Goal: Task Accomplishment & Management: Complete application form

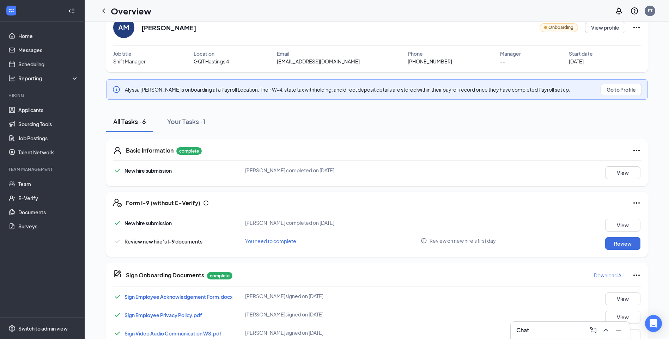
scroll to position [39, 0]
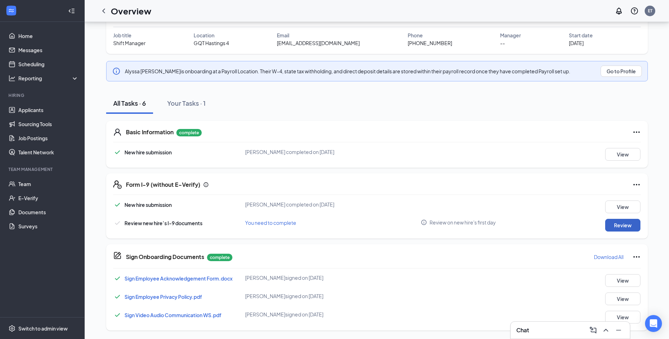
click at [629, 228] on button "Review" at bounding box center [622, 225] width 35 height 13
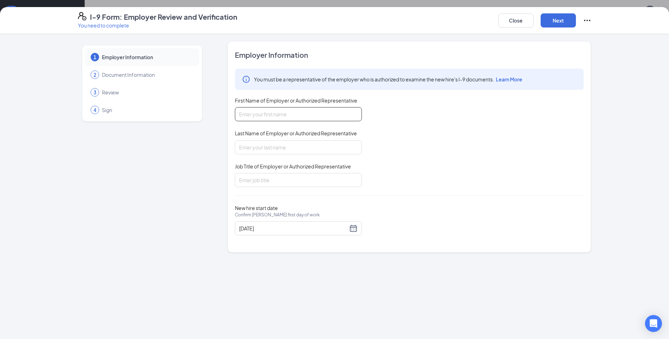
click at [280, 111] on input "First Name of Employer or Authorized Representative" at bounding box center [298, 114] width 127 height 14
type input "Ethan"
click at [270, 148] on input "Last Name of Employer or Authorized Representative" at bounding box center [298, 147] width 127 height 14
type input "Torres"
click at [263, 180] on input "Job Title of Employer or Authorized Representative" at bounding box center [298, 180] width 127 height 14
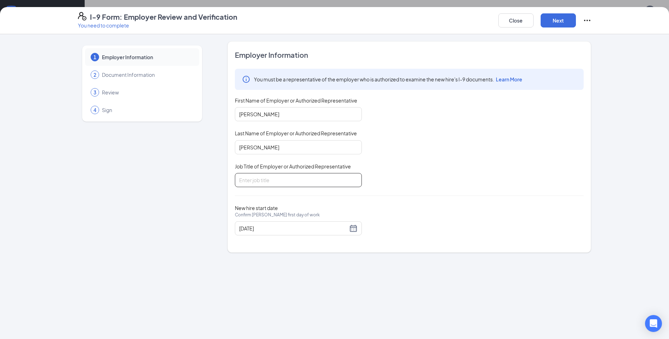
type input "General Manager"
click at [355, 229] on div "08/29/2025" at bounding box center [298, 228] width 118 height 8
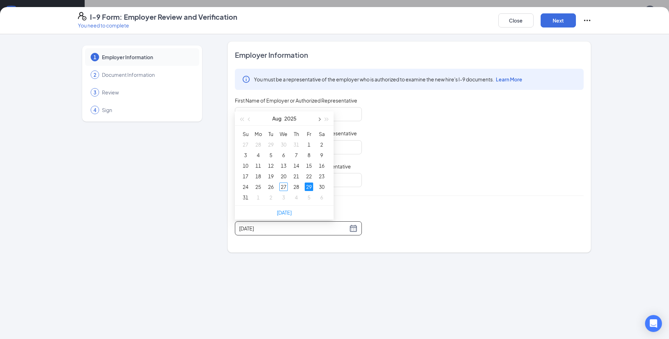
click at [319, 118] on span "button" at bounding box center [319, 120] width 4 height 4
type input "09/05/2025"
click at [309, 144] on div "5" at bounding box center [309, 144] width 8 height 8
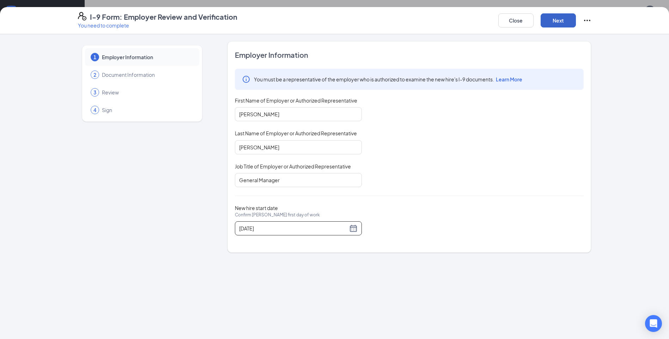
click at [560, 20] on button "Next" at bounding box center [557, 20] width 35 height 14
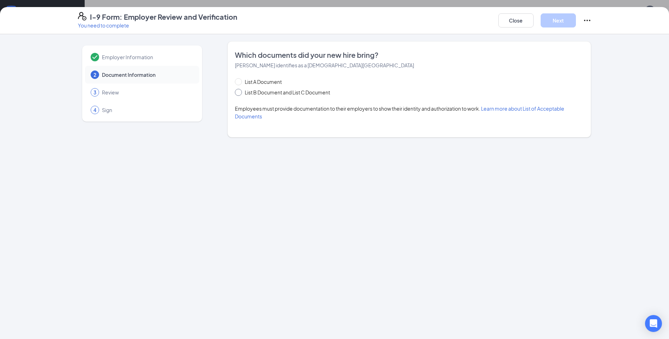
click at [238, 91] on input "List B Document and List C Document" at bounding box center [237, 91] width 5 height 5
radio input "true"
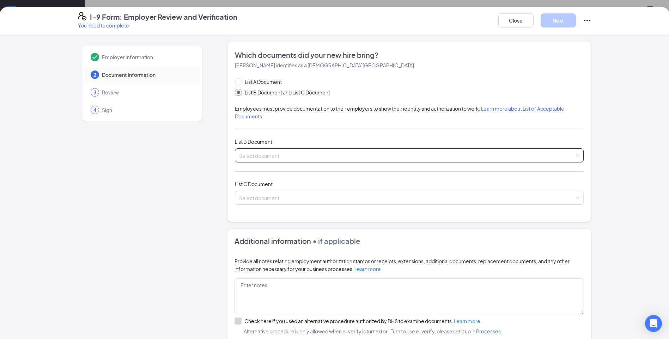
click at [280, 158] on input "search" at bounding box center [406, 154] width 335 height 11
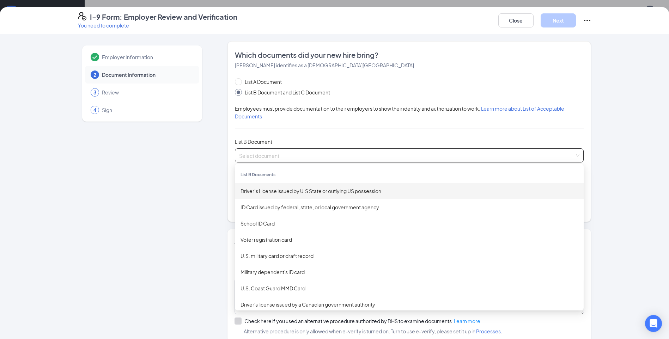
click at [293, 189] on div "Driver’s License issued by U.S State or outlying US possession" at bounding box center [408, 191] width 337 height 8
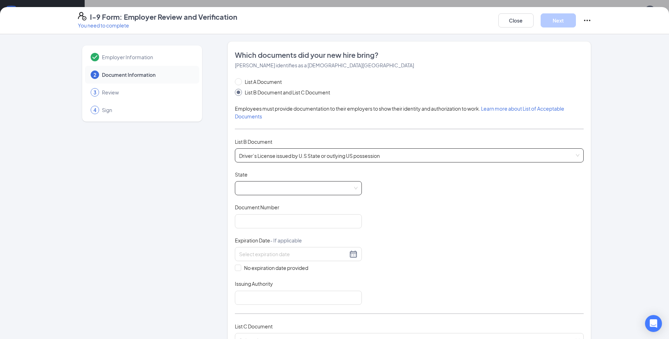
click at [291, 188] on span at bounding box center [298, 188] width 118 height 13
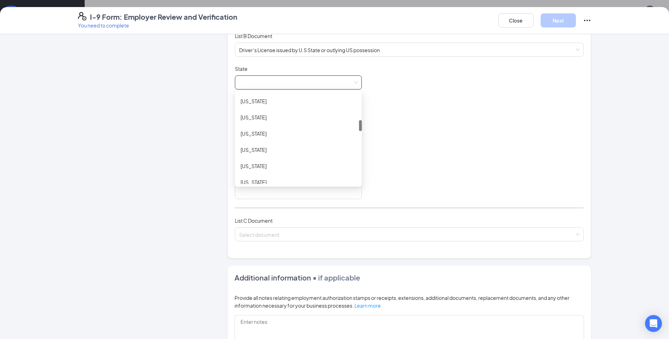
scroll to position [317, 0]
click at [264, 172] on div "Michigan" at bounding box center [298, 174] width 116 height 8
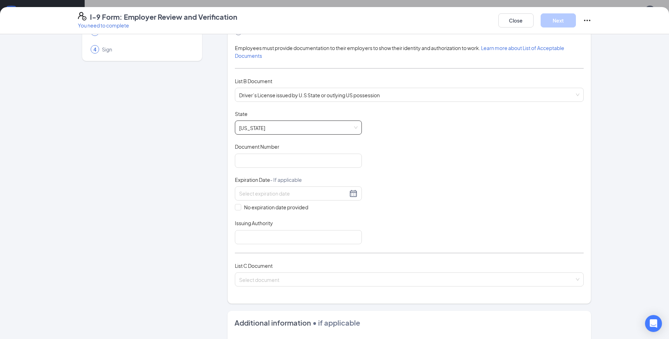
scroll to position [0, 0]
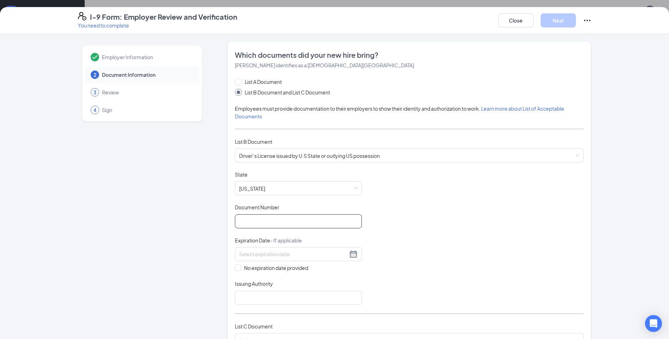
click at [256, 225] on input "Document Number" at bounding box center [298, 221] width 127 height 14
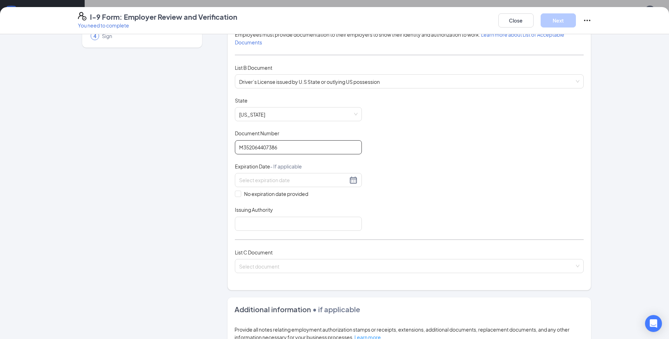
scroll to position [141, 0]
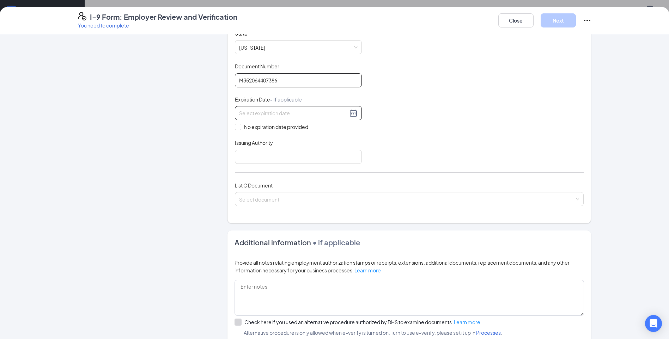
type input "M352064407386"
click at [352, 115] on div at bounding box center [298, 113] width 118 height 8
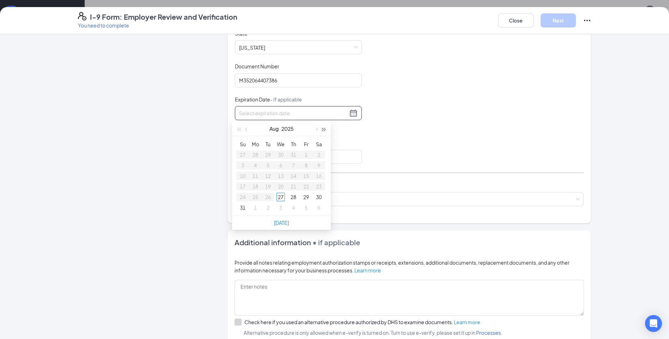
click at [324, 129] on span "button" at bounding box center [324, 130] width 4 height 4
click at [247, 129] on span "button" at bounding box center [247, 130] width 4 height 4
click at [247, 130] on span "button" at bounding box center [247, 130] width 4 height 4
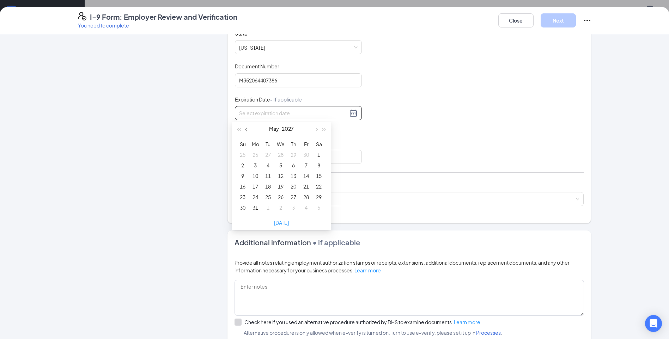
click at [247, 130] on span "button" at bounding box center [247, 130] width 4 height 4
click at [317, 128] on button "button" at bounding box center [316, 129] width 8 height 14
type input "05/22/2027"
click at [317, 183] on div "22" at bounding box center [318, 186] width 8 height 8
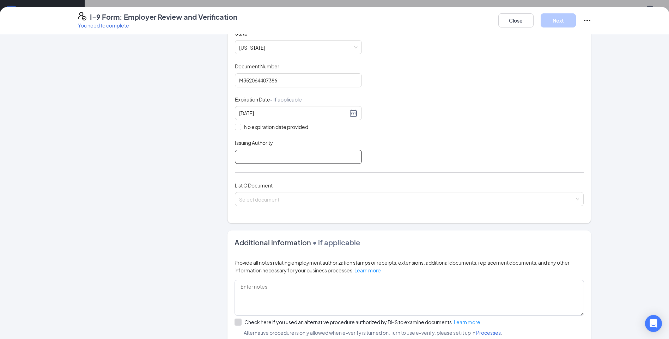
click at [246, 157] on input "Issuing Authority" at bounding box center [298, 157] width 127 height 14
type input "Michigan"
click at [200, 172] on div "Employer Information 2 Document Information 3 Review 4 Sign" at bounding box center [142, 155] width 128 height 510
click at [299, 203] on span at bounding box center [406, 198] width 335 height 13
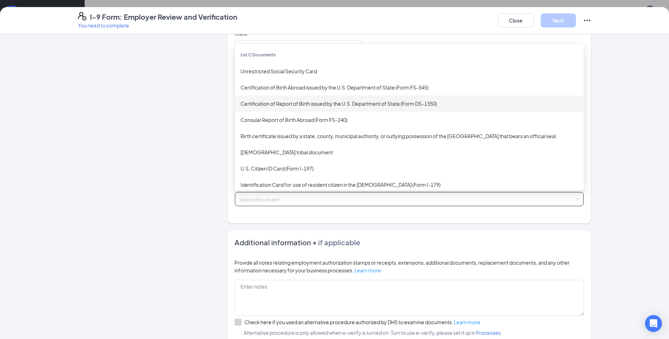
scroll to position [106, 0]
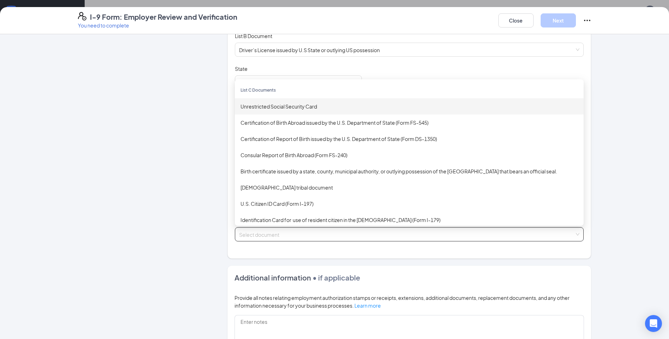
click at [282, 106] on div "Unrestricted Social Security Card" at bounding box center [408, 107] width 337 height 8
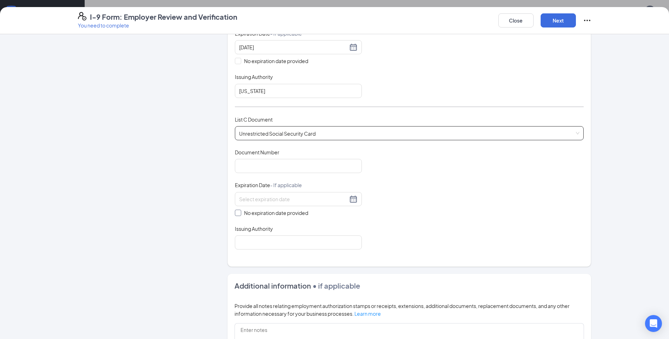
scroll to position [247, 0]
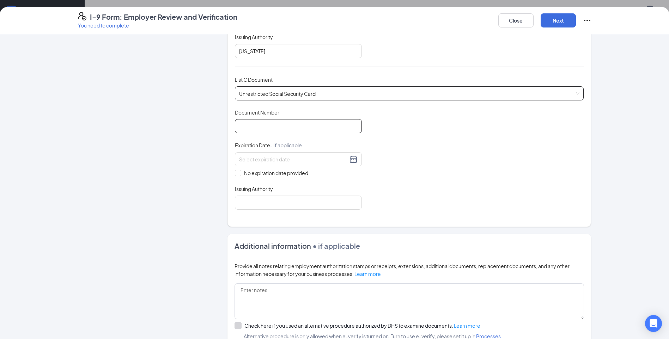
click at [288, 129] on input "Document Number" at bounding box center [298, 126] width 127 height 14
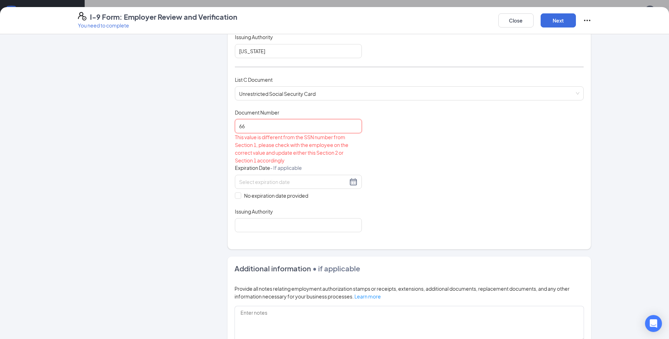
type input "6"
click at [480, 185] on div "Document Title Unrestricted Social Security Card Document Number 668-16-1746 Th…" at bounding box center [409, 170] width 349 height 123
click at [257, 126] on input "668-16-1746" at bounding box center [298, 126] width 127 height 14
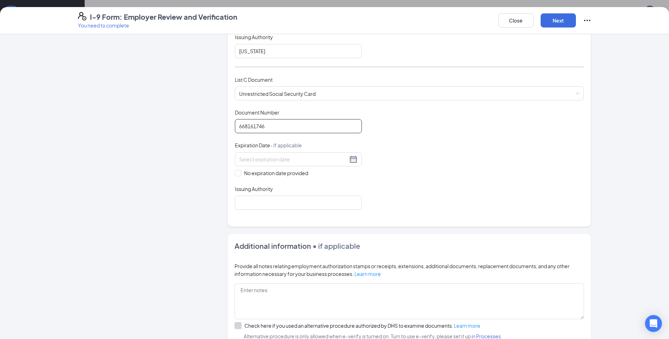
type input "668161746"
click at [204, 152] on div "Employer Information 2 Document Information 3 Review 4 Sign Which documents did…" at bounding box center [334, 105] width 513 height 620
click at [241, 172] on span "No expiration date provided" at bounding box center [276, 173] width 70 height 8
click at [239, 172] on input "No expiration date provided" at bounding box center [237, 172] width 5 height 5
checkbox input "true"
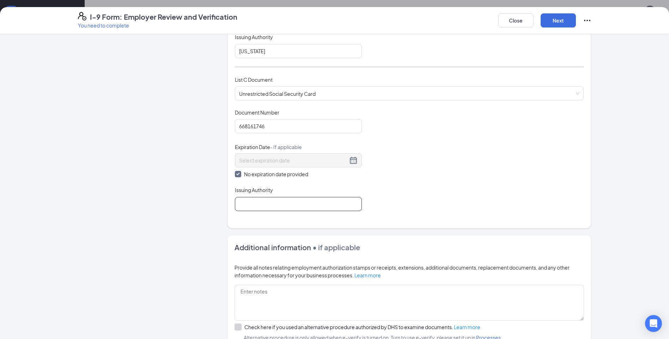
click at [264, 200] on input "Issuing Authority" at bounding box center [298, 204] width 127 height 14
click at [262, 205] on input "Issuing Authority" at bounding box center [298, 204] width 127 height 14
type input "US Government"
click at [393, 211] on div "Which documents did your new hire bring? Alyssa J Mattingly identifies as a cit…" at bounding box center [409, 11] width 349 height 416
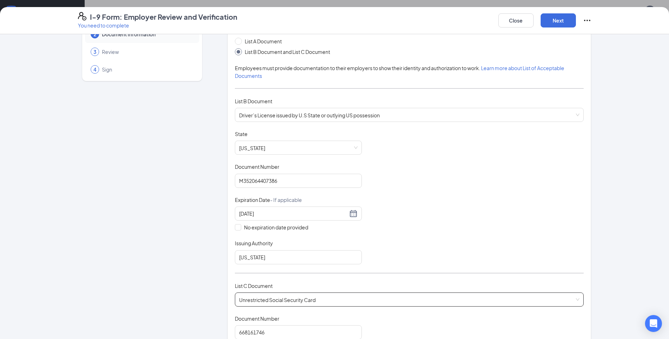
scroll to position [106, 0]
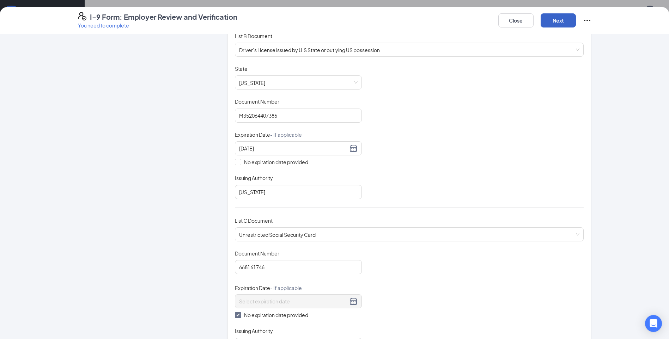
click at [554, 24] on button "Next" at bounding box center [557, 20] width 35 height 14
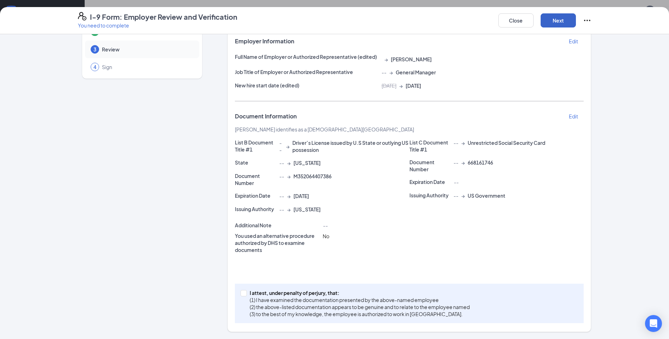
scroll to position [43, 0]
click at [247, 294] on span "I attest, under penalty of perjury, that: (1) I have examined the documentation…" at bounding box center [360, 303] width 226 height 28
click at [245, 294] on input "I attest, under penalty of perjury, that: (1) I have examined the documentation…" at bounding box center [242, 292] width 5 height 5
checkbox input "true"
click at [558, 17] on button "Next" at bounding box center [557, 20] width 35 height 14
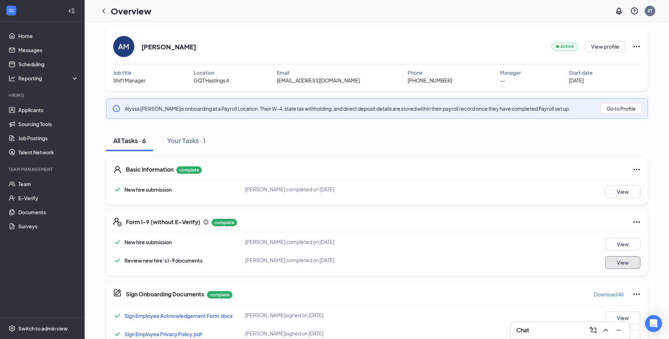
scroll to position [0, 0]
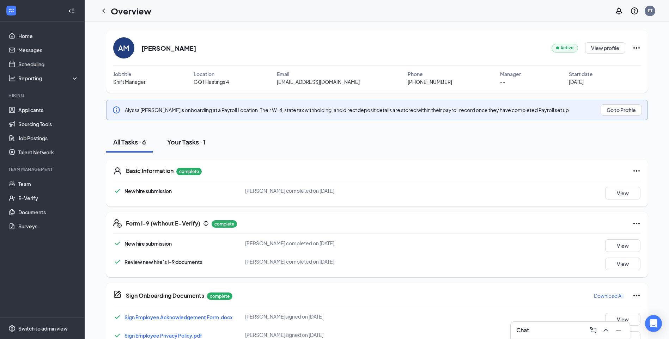
click at [196, 141] on div "Your Tasks · 1" at bounding box center [186, 141] width 38 height 9
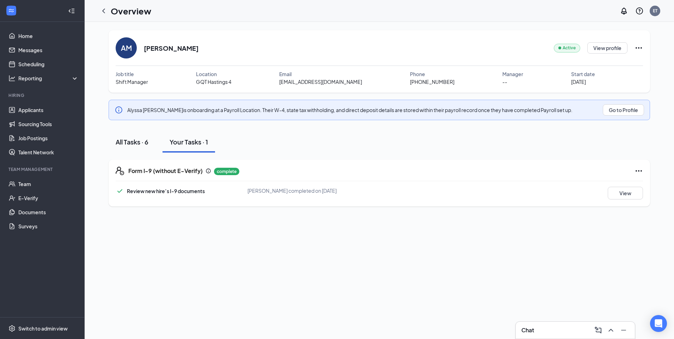
click at [149, 135] on button "All Tasks · 6" at bounding box center [132, 141] width 47 height 21
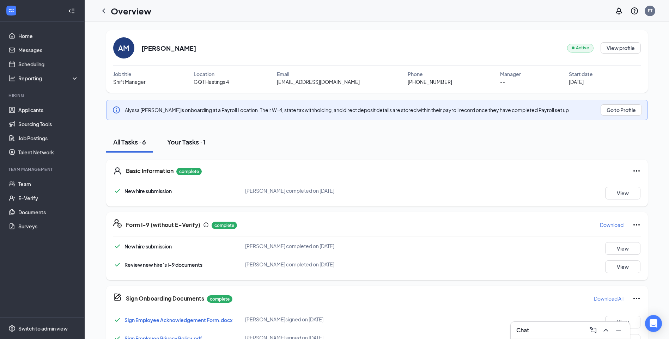
click at [177, 142] on div "Your Tasks · 1" at bounding box center [186, 141] width 38 height 9
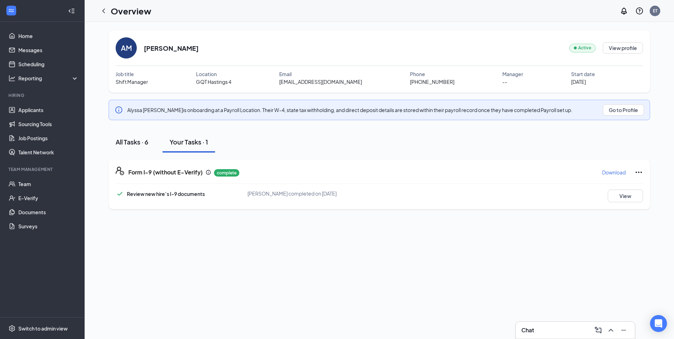
click at [138, 137] on div "All Tasks · 6" at bounding box center [132, 141] width 33 height 9
